Goal: Navigation & Orientation: Find specific page/section

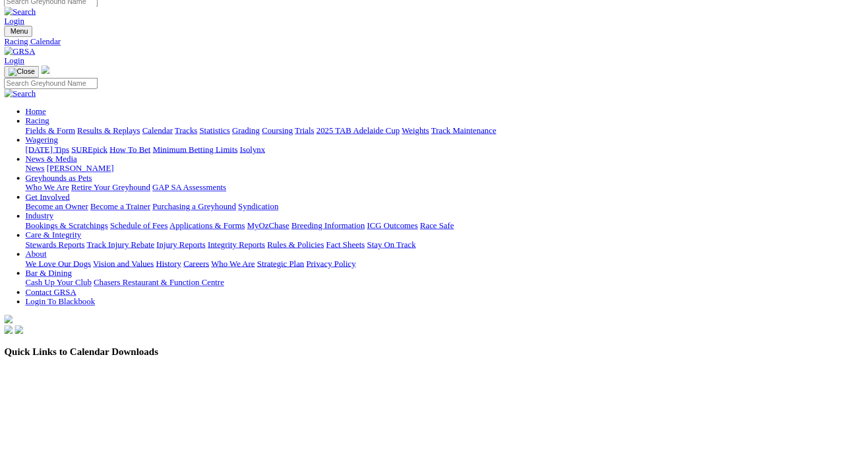
scroll to position [11, 0]
click at [173, 157] on link "Results & Replays" at bounding box center [135, 162] width 78 height 11
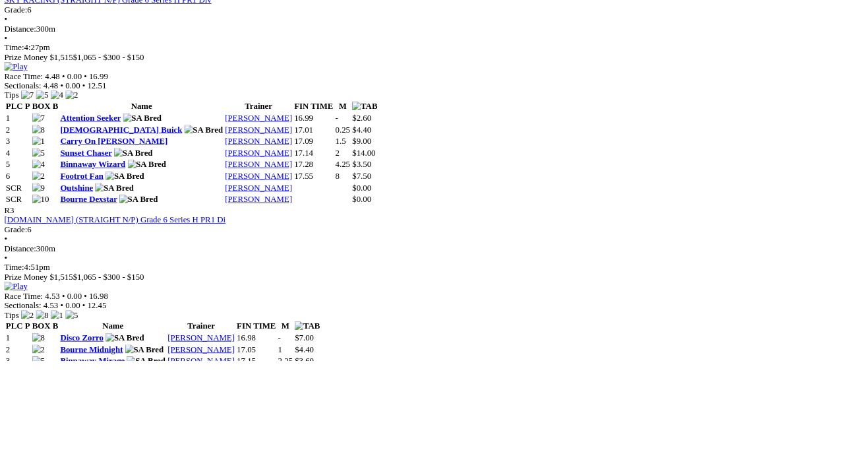
scroll to position [939, 0]
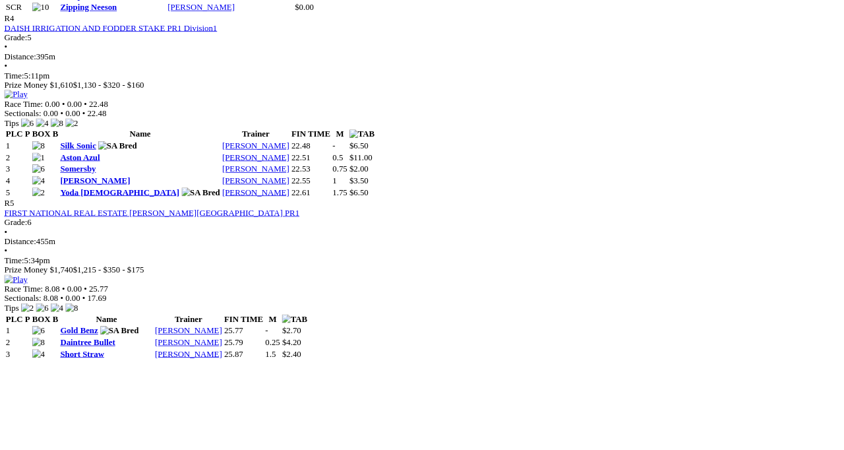
scroll to position [1450, 0]
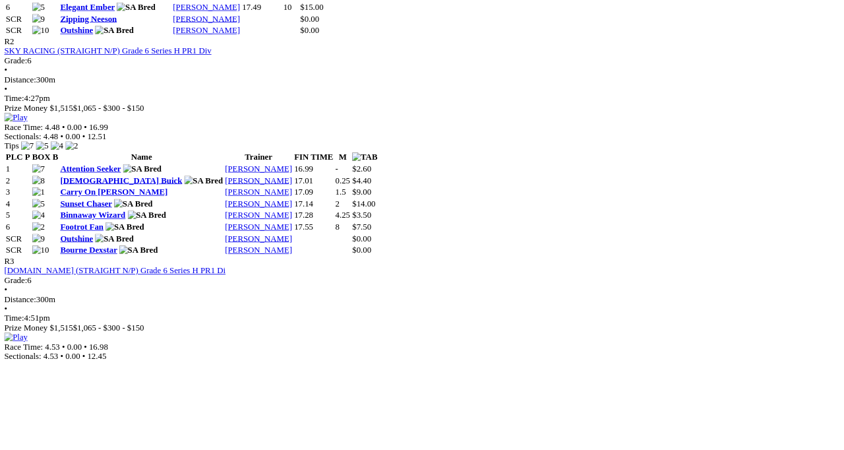
scroll to position [872, 0]
